Goal: Task Accomplishment & Management: Manage account settings

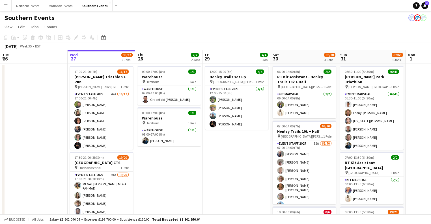
scroll to position [0, 135]
click at [103, 38] on icon "Date picker" at bounding box center [103, 37] width 5 height 5
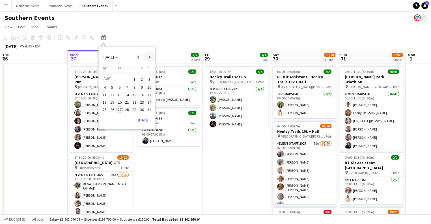
click at [150, 55] on span "Next month" at bounding box center [149, 56] width 11 height 11
click at [137, 55] on span "Previous month" at bounding box center [138, 56] width 11 height 11
click at [144, 108] on span "30" at bounding box center [141, 109] width 7 height 7
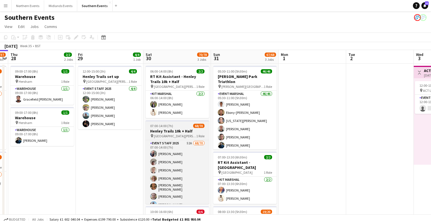
scroll to position [0, 0]
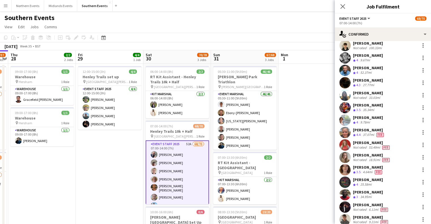
scroll to position [543, 0]
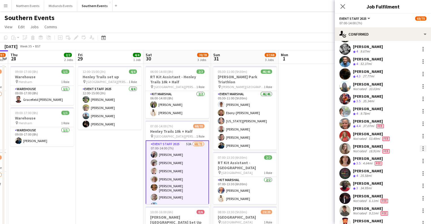
drag, startPoint x: 421, startPoint y: 147, endPoint x: 406, endPoint y: 155, distance: 16.7
click at [347, 147] on div at bounding box center [422, 148] width 7 height 7
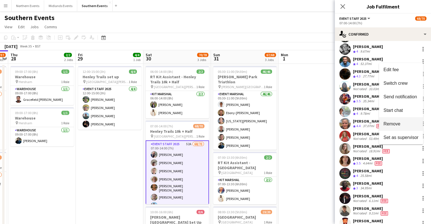
click at [347, 125] on span "Remove" at bounding box center [391, 124] width 17 height 5
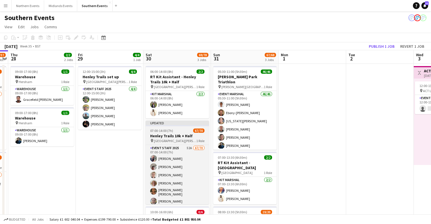
click at [184, 136] on h3 "Henley Trails 10k + Half" at bounding box center [177, 135] width 63 height 5
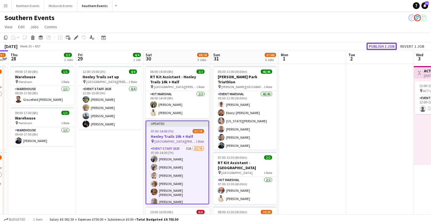
click at [347, 46] on button "Publish 1 job" at bounding box center [381, 46] width 30 height 7
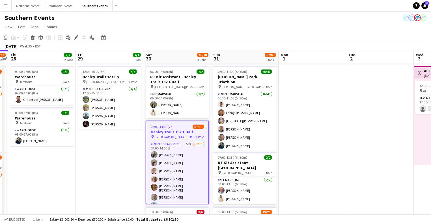
click at [117, 175] on app-date-cell "12:00-15:00 (3h) 4/4 Henley Trails set up pin [GEOGRAPHIC_DATA][PERSON_NAME] 1 …" at bounding box center [110, 183] width 68 height 238
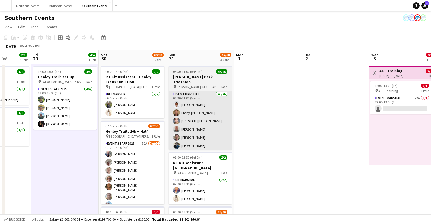
scroll to position [0, 240]
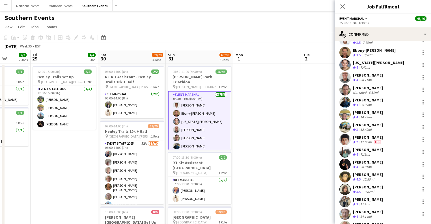
scroll to position [45, 0]
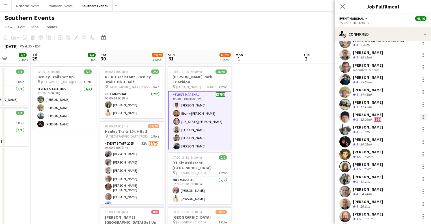
click at [347, 117] on div at bounding box center [422, 117] width 7 height 7
drag, startPoint x: 394, startPoint y: 182, endPoint x: 370, endPoint y: 147, distance: 42.7
click at [347, 175] on span "Remove" at bounding box center [391, 181] width 17 height 5
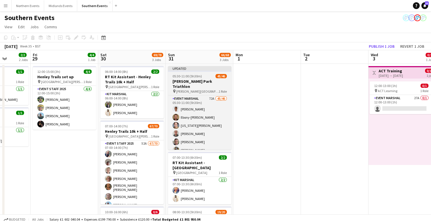
click at [193, 77] on span "05:30-11:00 (5h30m)" at bounding box center [186, 76] width 29 height 4
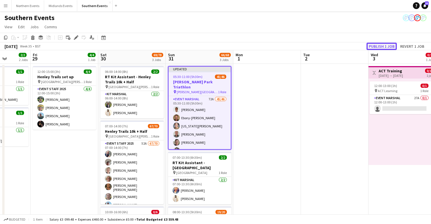
click at [347, 46] on button "Publish 1 job" at bounding box center [381, 46] width 30 height 7
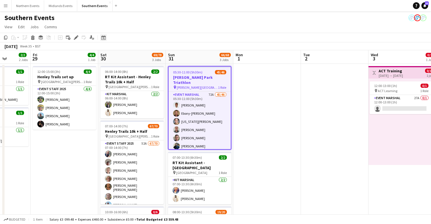
click at [101, 40] on div "Date picker" at bounding box center [103, 37] width 7 height 7
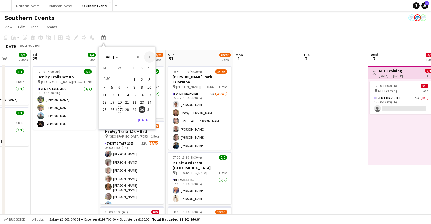
drag, startPoint x: 148, startPoint y: 57, endPoint x: 146, endPoint y: 61, distance: 4.9
click at [148, 57] on span "Next month" at bounding box center [149, 56] width 11 height 11
click at [150, 92] on span "14" at bounding box center [149, 93] width 7 height 7
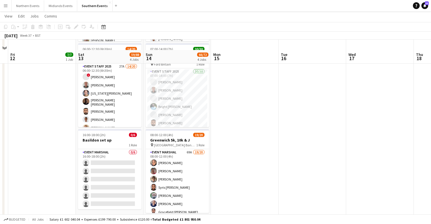
scroll to position [128, 0]
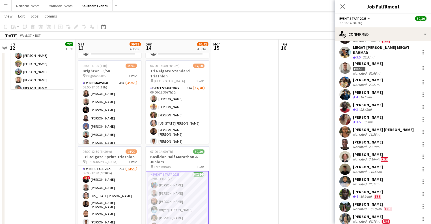
scroll to position [113, 0]
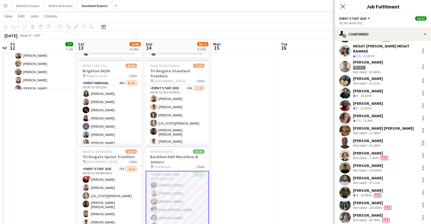
click at [347, 142] on div at bounding box center [422, 143] width 7 height 7
click at [347, 146] on div at bounding box center [215, 112] width 431 height 224
click at [347, 144] on div "Not rated" at bounding box center [360, 145] width 15 height 4
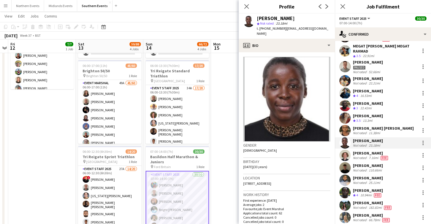
click at [270, 19] on div "[PERSON_NAME]" at bounding box center [276, 18] width 38 height 5
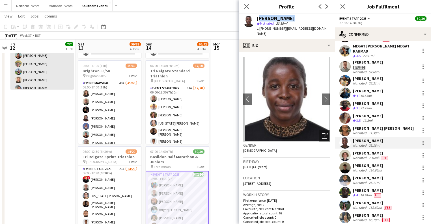
copy div "[PERSON_NAME]"
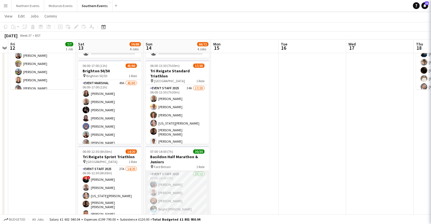
scroll to position [0, 194]
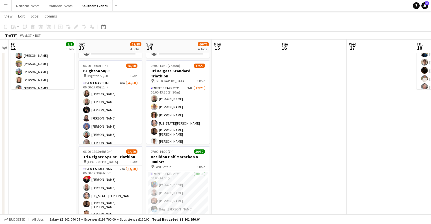
click at [145, 175] on app-date-cell "06:00-14:00 (8h) 0/2 RT Kit Assistant - Basildon Half Marathon & Juniors pin Fo…" at bounding box center [178, 165] width 68 height 324
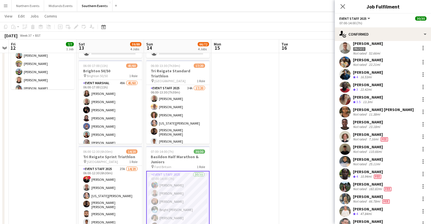
scroll to position [136, 0]
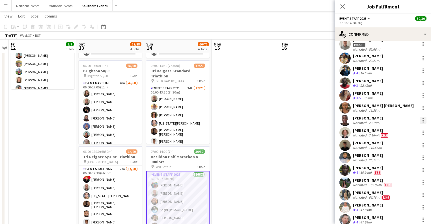
click at [347, 118] on div at bounding box center [422, 118] width 1 height 1
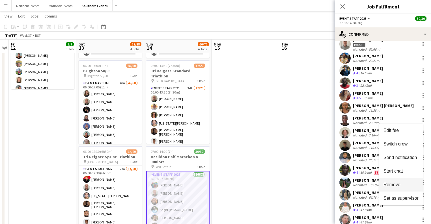
click at [347, 175] on span "Remove" at bounding box center [400, 184] width 35 height 5
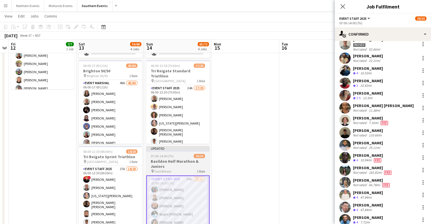
click at [182, 159] on h3 "Basildon Half Marathon & Juniors" at bounding box center [177, 164] width 63 height 10
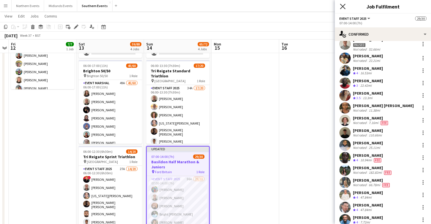
click at [340, 8] on icon "Close pop-in" at bounding box center [342, 6] width 5 height 5
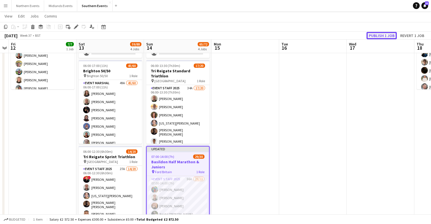
click at [347, 34] on button "Publish 1 job" at bounding box center [381, 35] width 30 height 7
